Goal: Find specific page/section: Find specific page/section

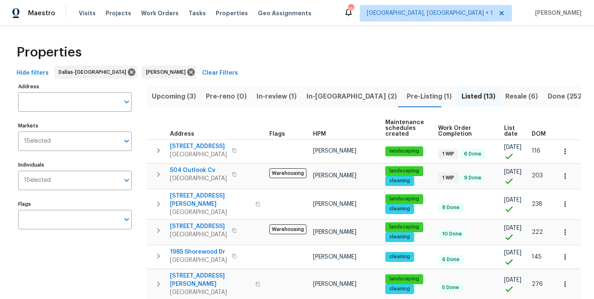
click at [505, 101] on span "Resale (6)" at bounding box center [521, 97] width 33 height 12
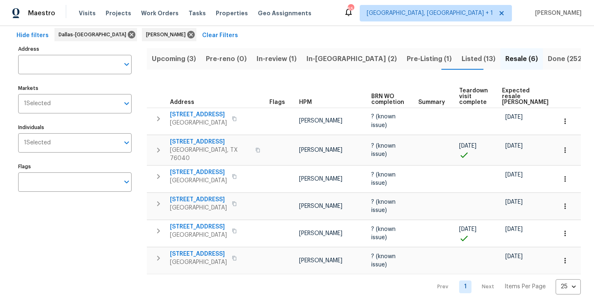
scroll to position [37, 0]
click at [191, 251] on span "[STREET_ADDRESS]" at bounding box center [198, 255] width 57 height 8
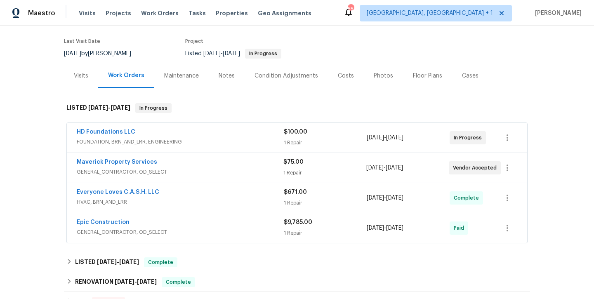
scroll to position [63, 0]
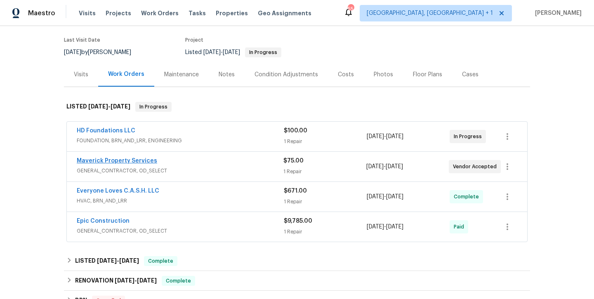
click at [133, 162] on link "Maverick Property Services" at bounding box center [117, 161] width 80 height 6
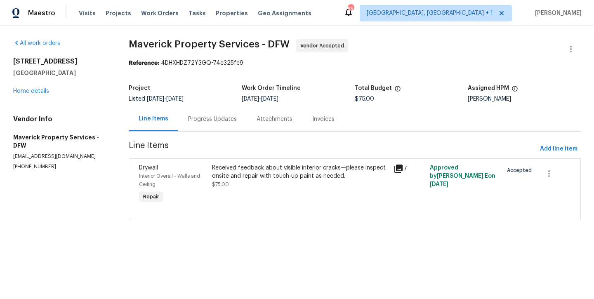
click at [202, 121] on div "Progress Updates" at bounding box center [212, 119] width 49 height 8
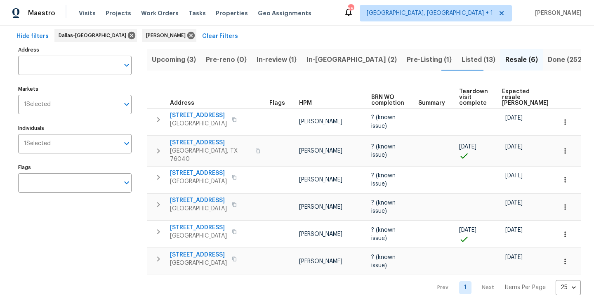
click at [267, 62] on span "In-review (1)" at bounding box center [276, 60] width 40 height 12
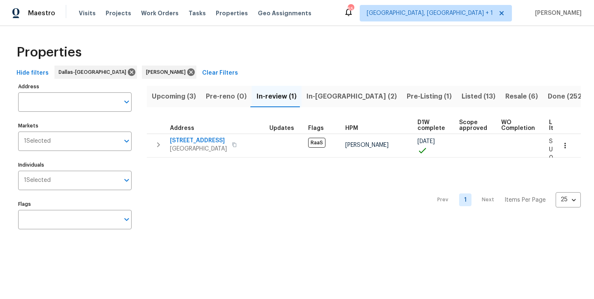
click at [461, 97] on span "Listed (13)" at bounding box center [478, 97] width 34 height 12
